Goal: Transaction & Acquisition: Download file/media

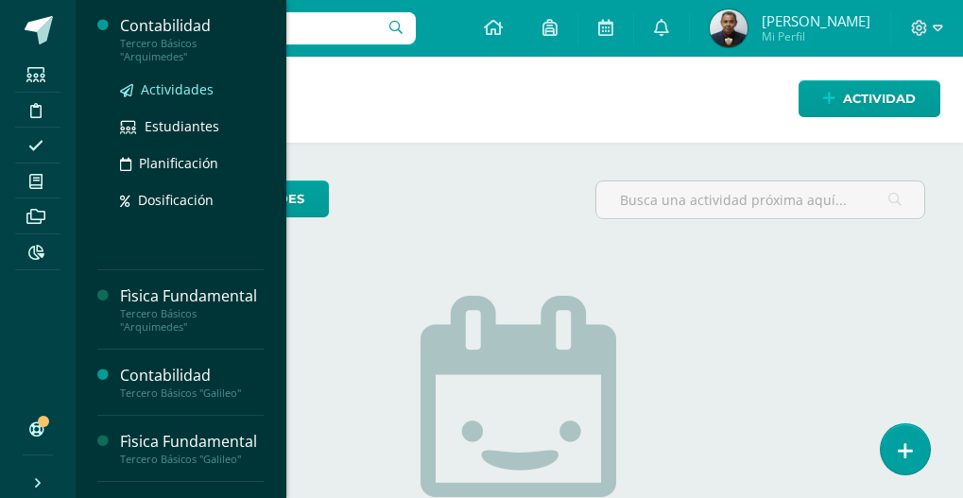
click at [180, 91] on span "Actividades" at bounding box center [177, 89] width 73 height 18
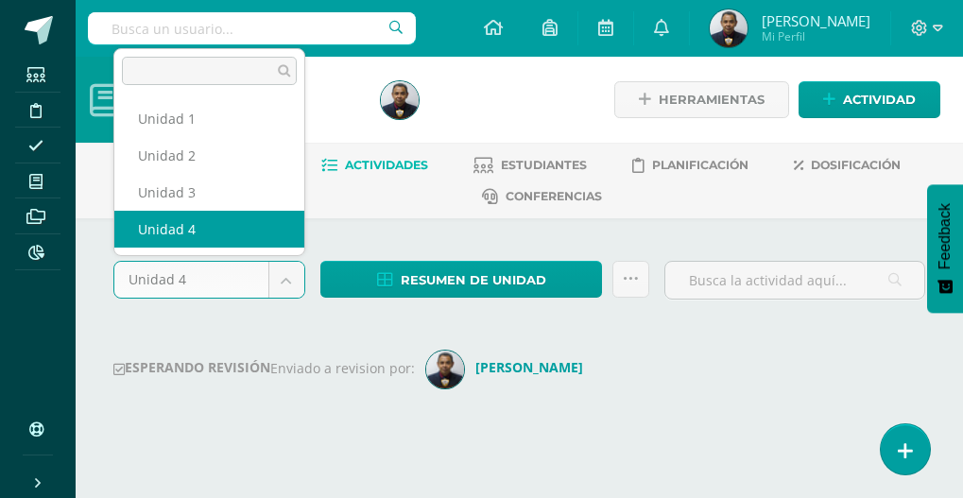
click at [283, 278] on body "Estudiantes Disciplina Asistencia Mis cursos Archivos Reportes Soporte Ayuda Re…" at bounding box center [481, 240] width 963 height 480
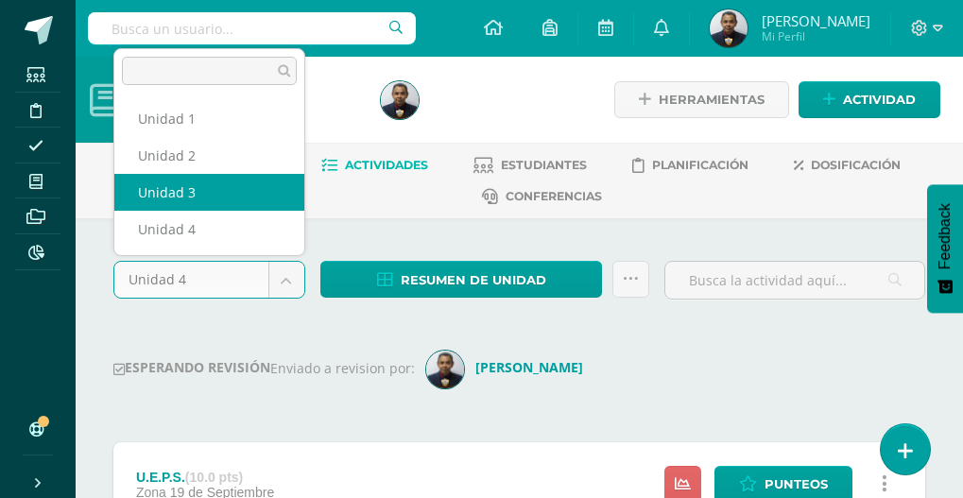
select select "Unidad 3"
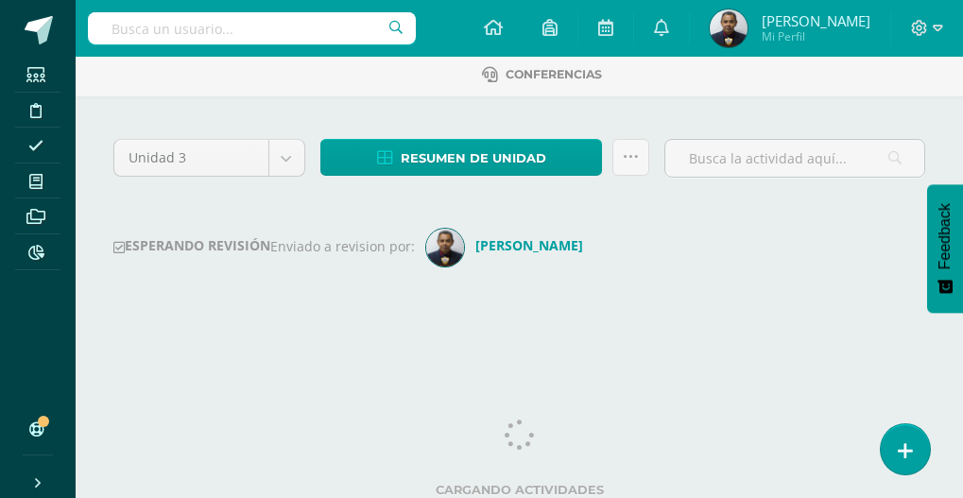
scroll to position [128, 0]
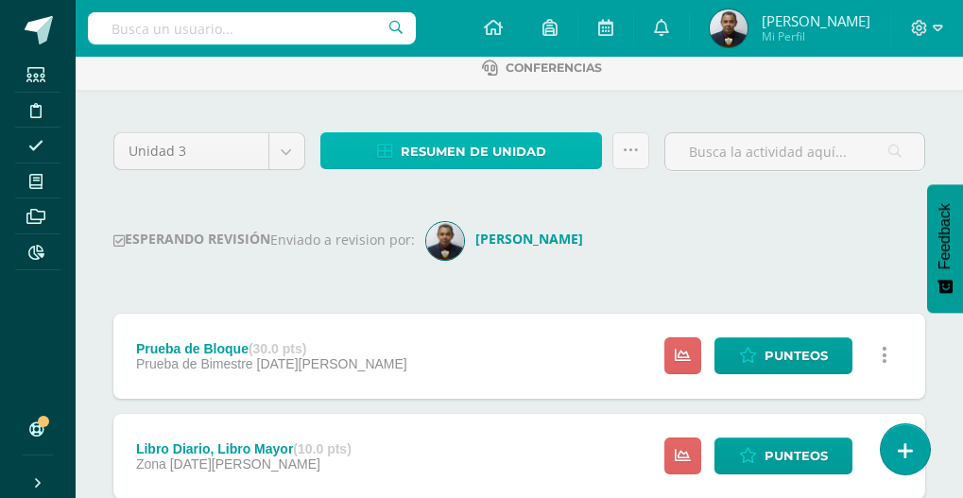
click at [537, 161] on span "Resumen de unidad" at bounding box center [474, 151] width 146 height 35
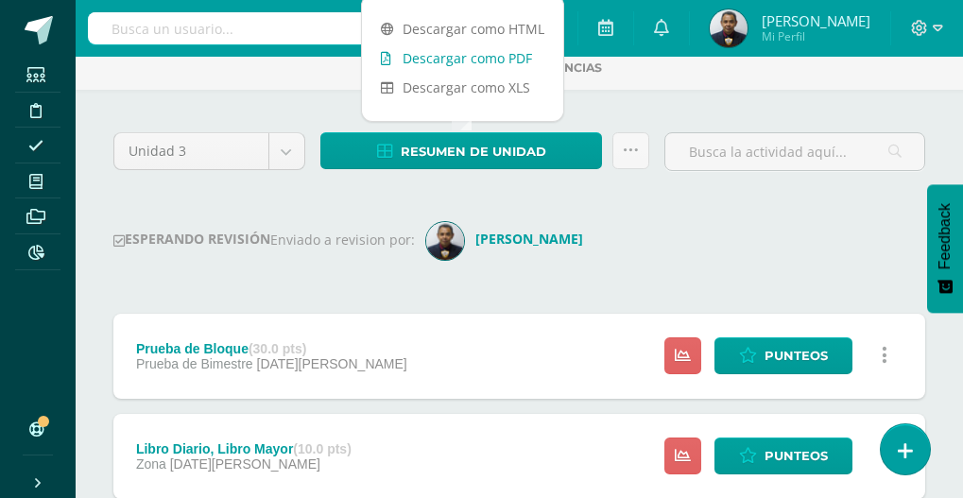
click at [474, 56] on link "Descargar como PDF" at bounding box center [462, 57] width 201 height 29
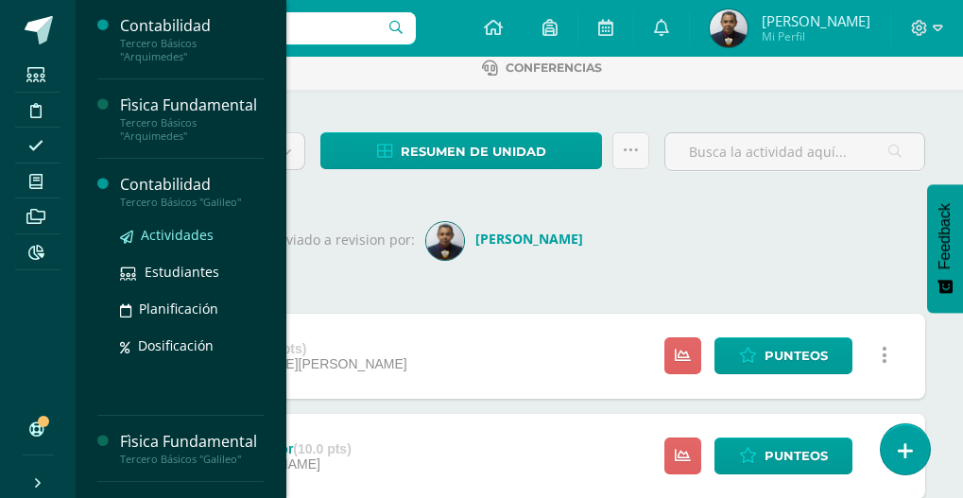
click at [184, 244] on span "Actividades" at bounding box center [177, 235] width 73 height 18
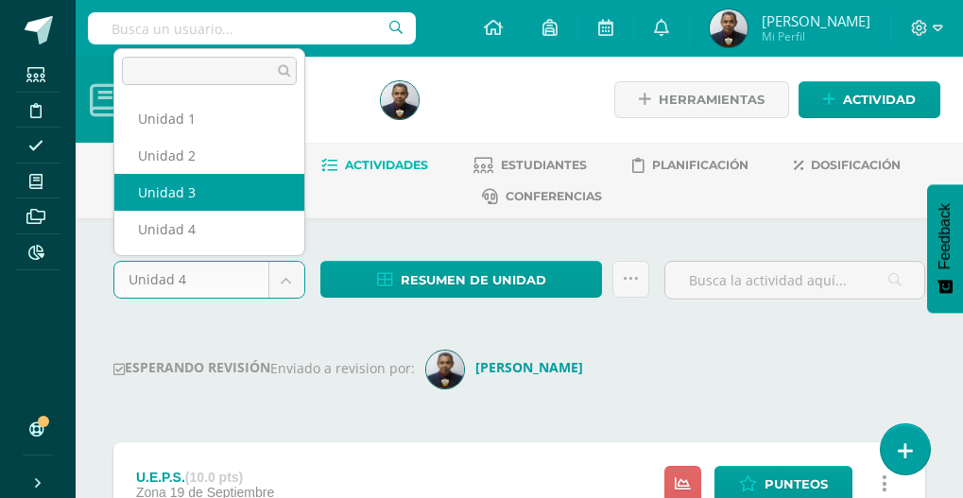
select select "Unidad 3"
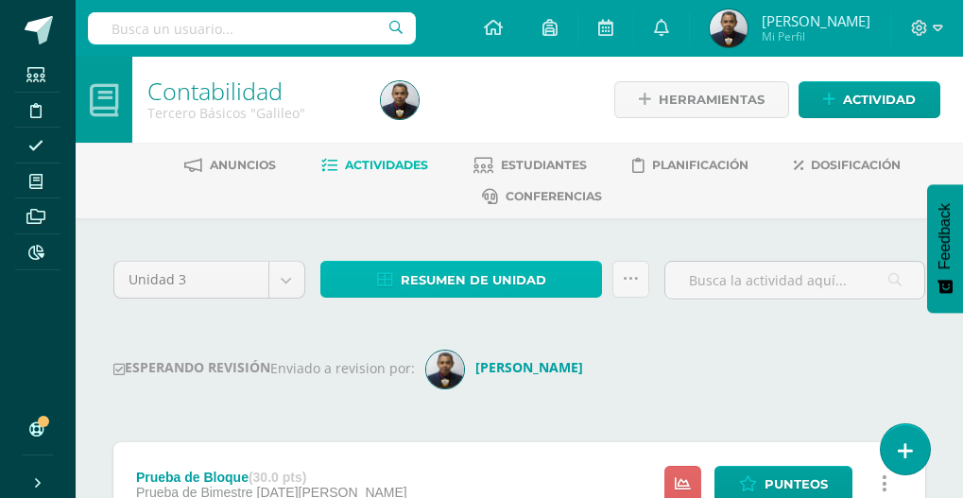
click at [514, 280] on span "Resumen de unidad" at bounding box center [474, 280] width 146 height 35
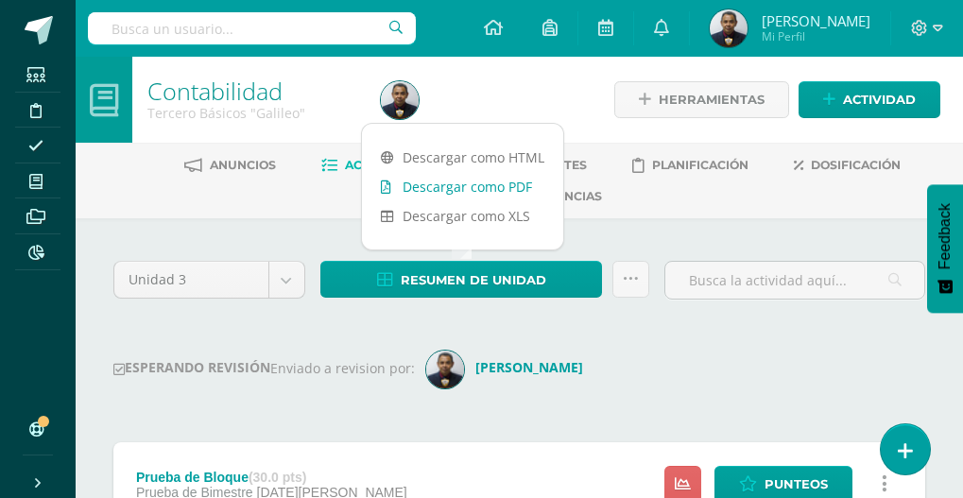
click at [489, 188] on link "Descargar como PDF" at bounding box center [462, 186] width 201 height 29
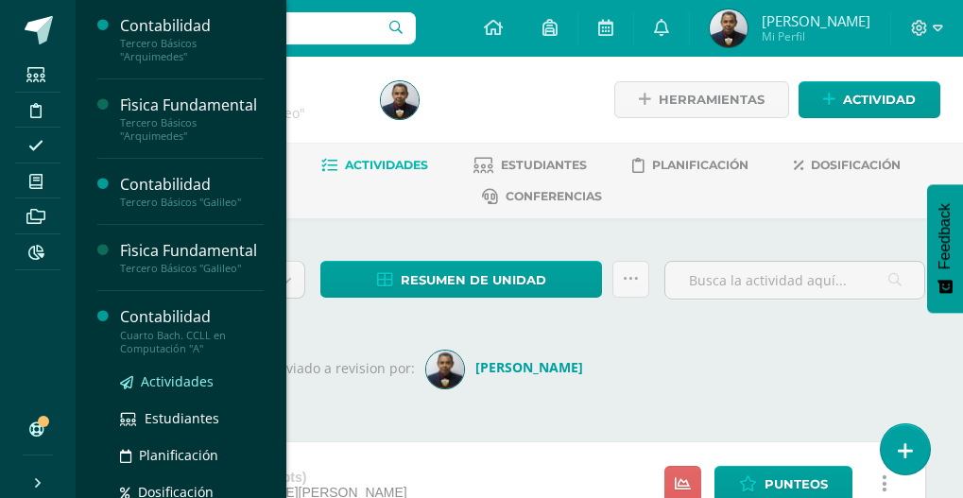
click at [172, 390] on span "Actividades" at bounding box center [177, 381] width 73 height 18
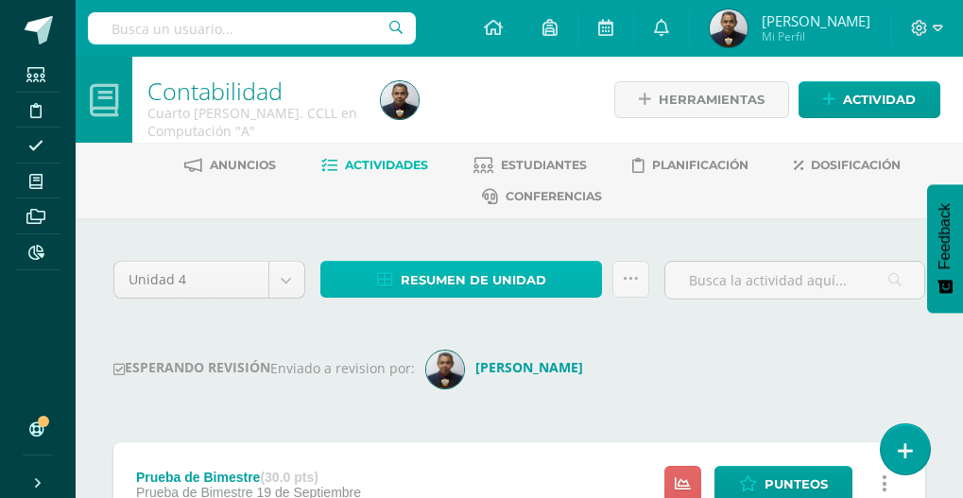
click at [502, 278] on span "Resumen de unidad" at bounding box center [474, 280] width 146 height 35
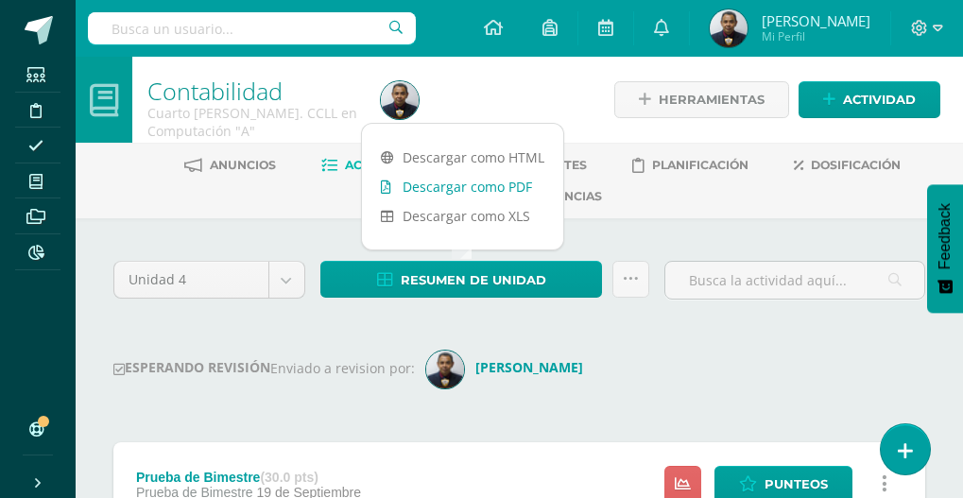
click at [488, 182] on link "Descargar como PDF" at bounding box center [462, 186] width 201 height 29
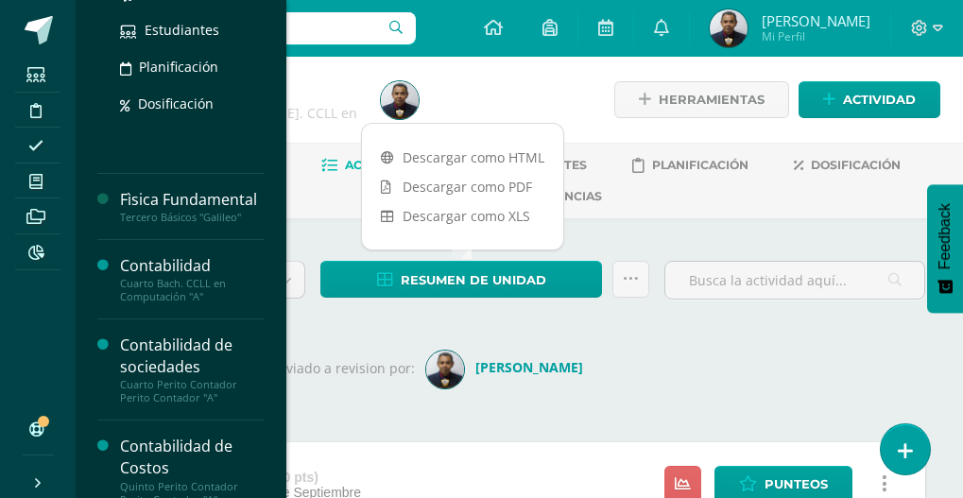
scroll to position [283, 0]
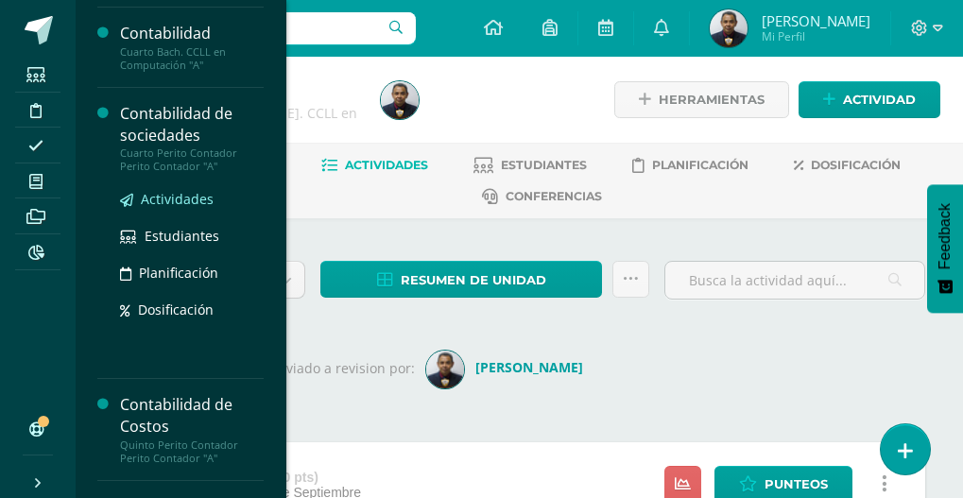
click at [172, 208] on span "Actividades" at bounding box center [177, 199] width 73 height 18
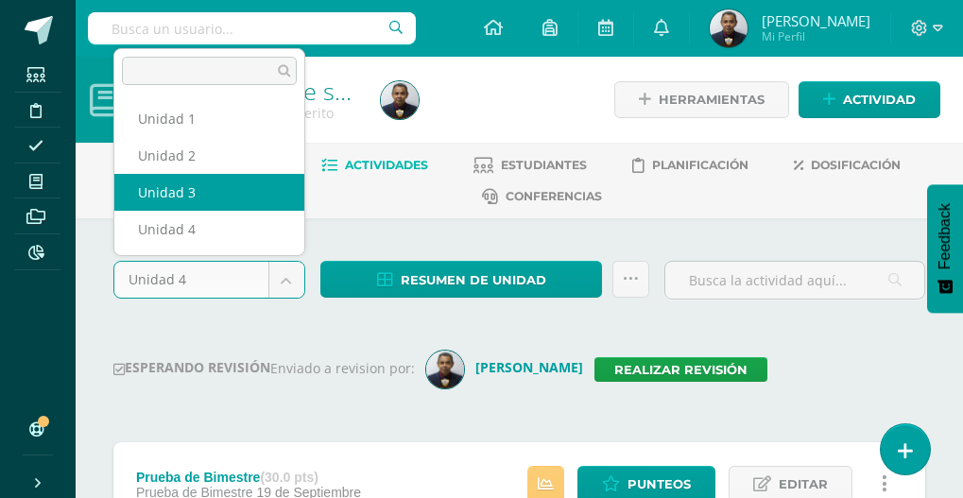
select select "Unidad 3"
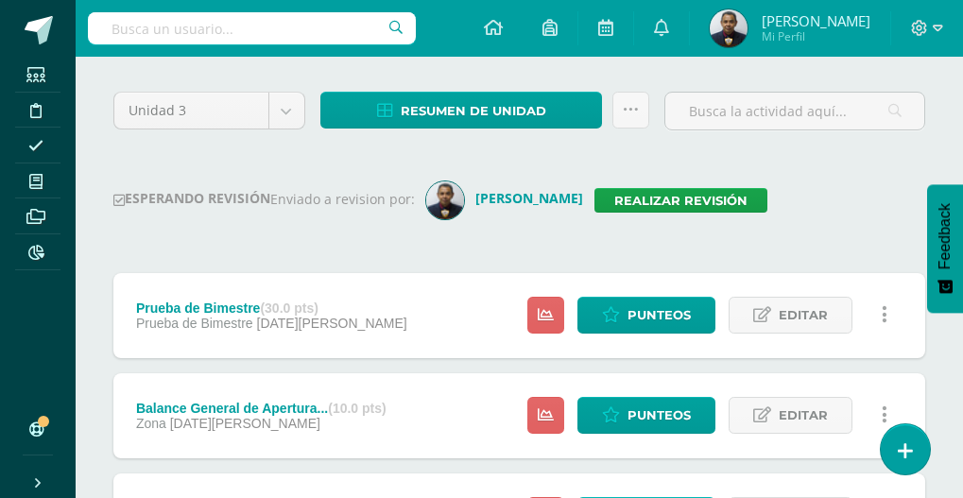
scroll to position [189, 0]
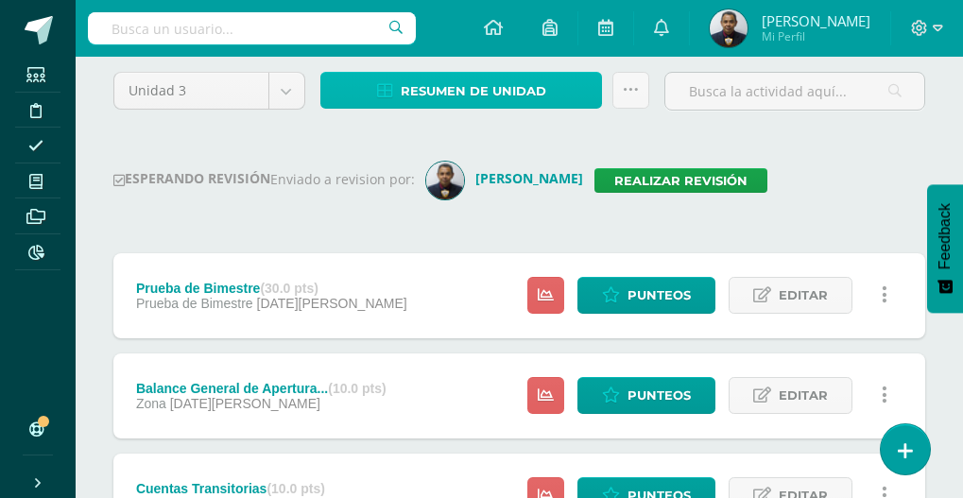
click at [477, 89] on span "Resumen de unidad" at bounding box center [474, 91] width 146 height 35
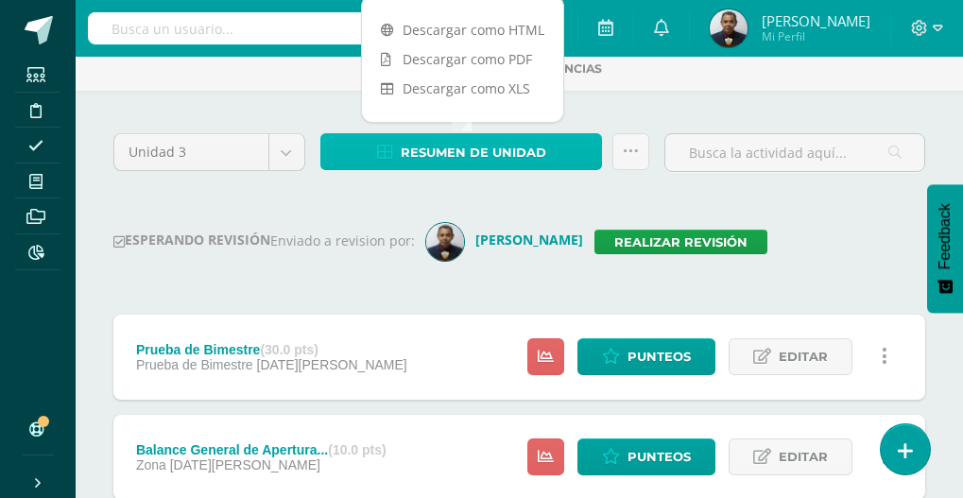
scroll to position [94, 0]
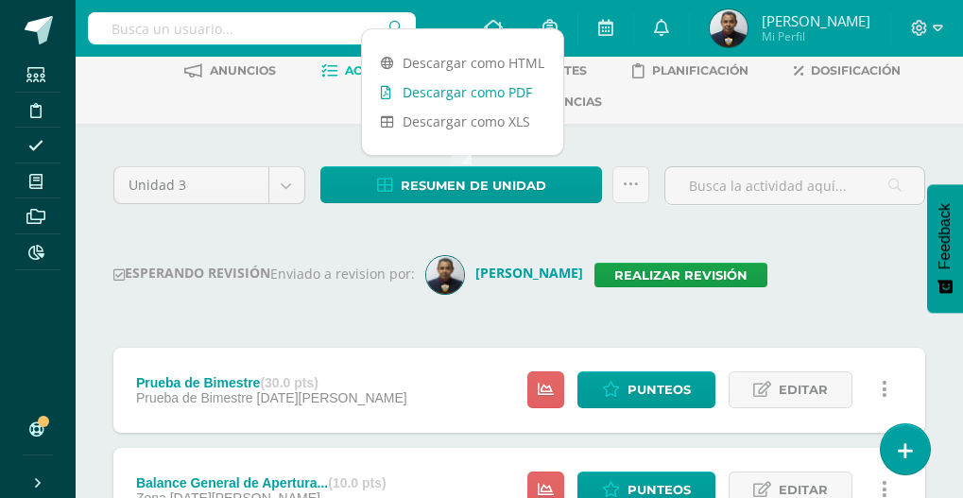
click at [479, 94] on link "Descargar como PDF" at bounding box center [462, 91] width 201 height 29
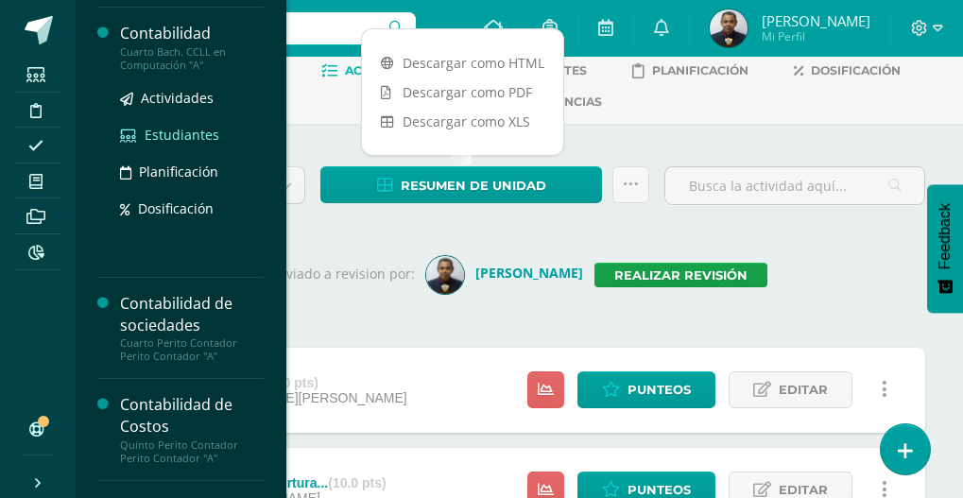
scroll to position [378, 0]
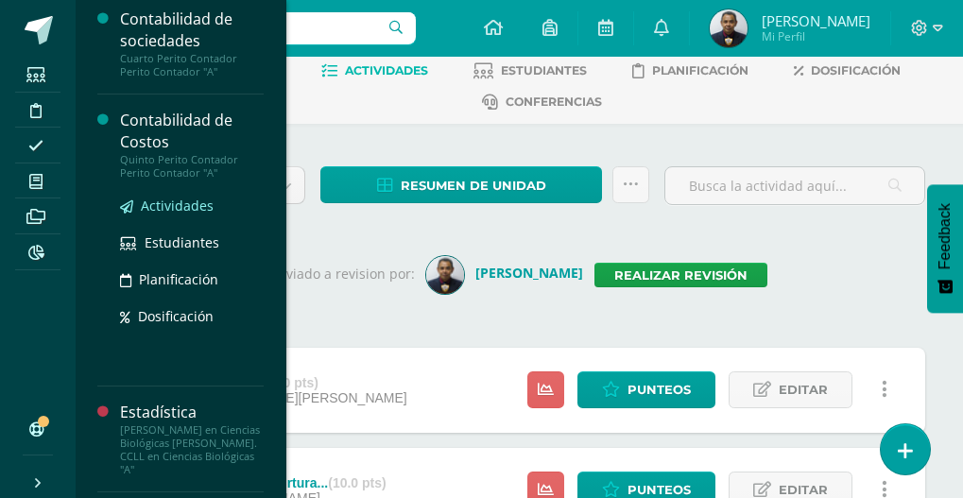
click at [176, 214] on span "Actividades" at bounding box center [177, 206] width 73 height 18
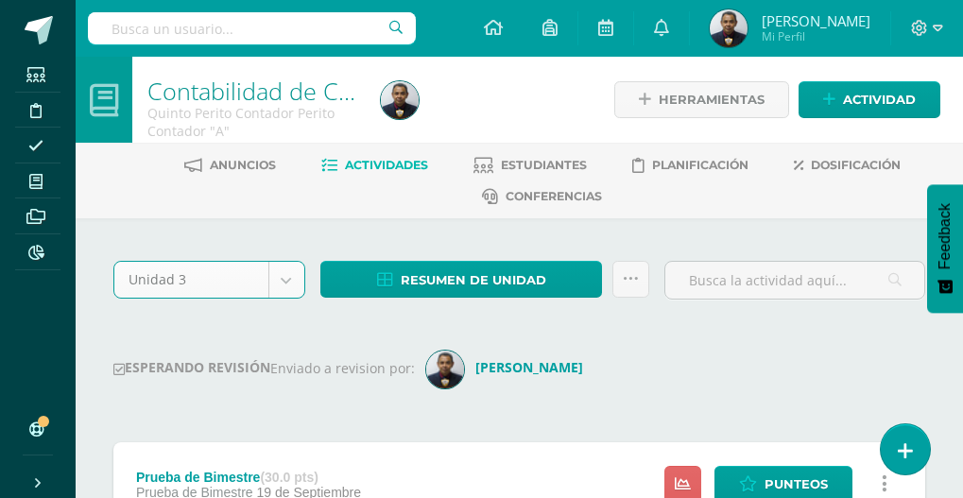
select select "Unidad 3"
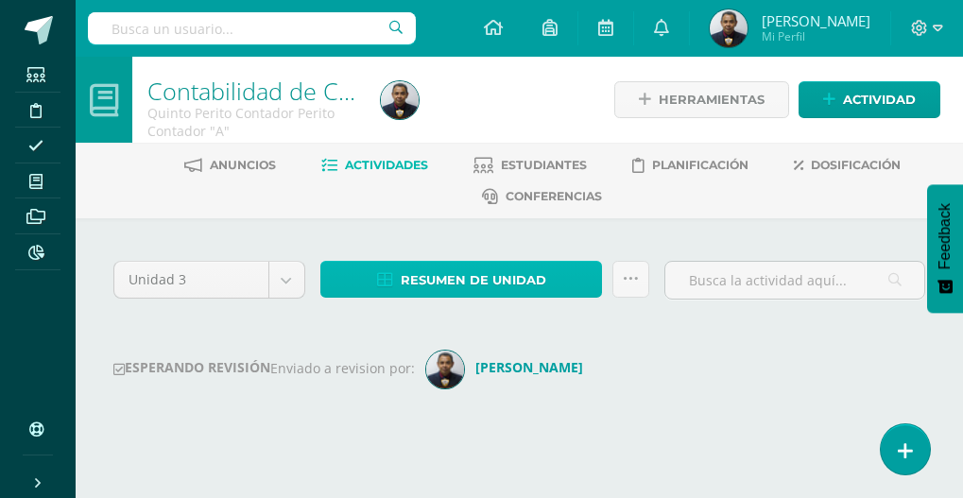
click at [508, 278] on span "Resumen de unidad" at bounding box center [474, 280] width 146 height 35
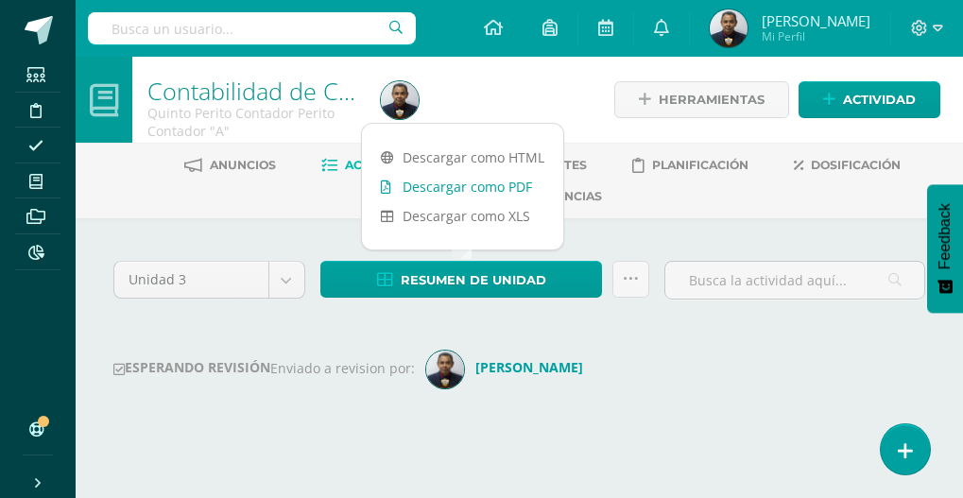
click at [473, 195] on link "Descargar como PDF" at bounding box center [462, 186] width 201 height 29
